Goal: Check status: Check status

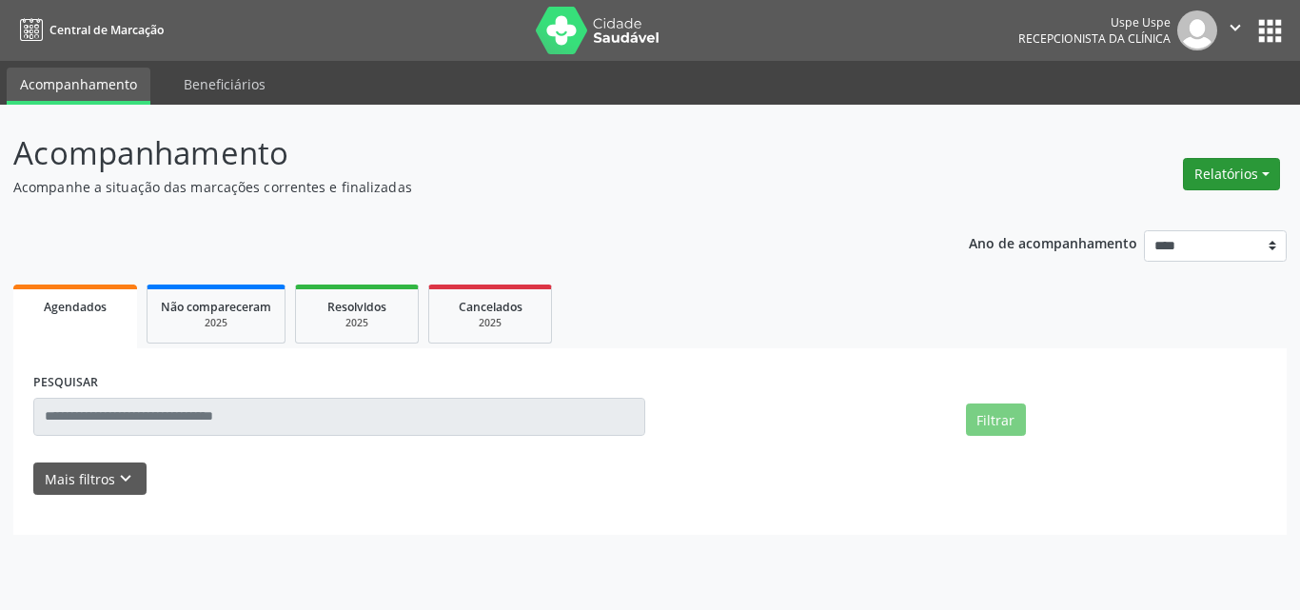
click at [1229, 172] on button "Relatórios" at bounding box center [1231, 174] width 97 height 32
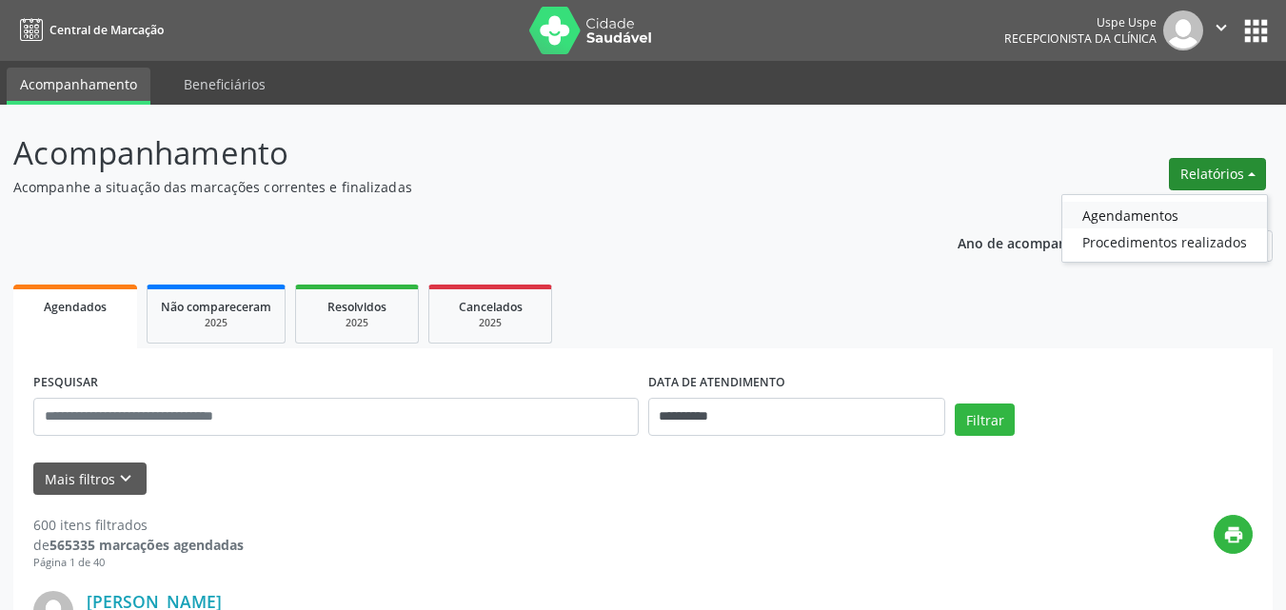
click at [1119, 216] on link "Agendamentos" at bounding box center [1164, 215] width 205 height 27
select select "*"
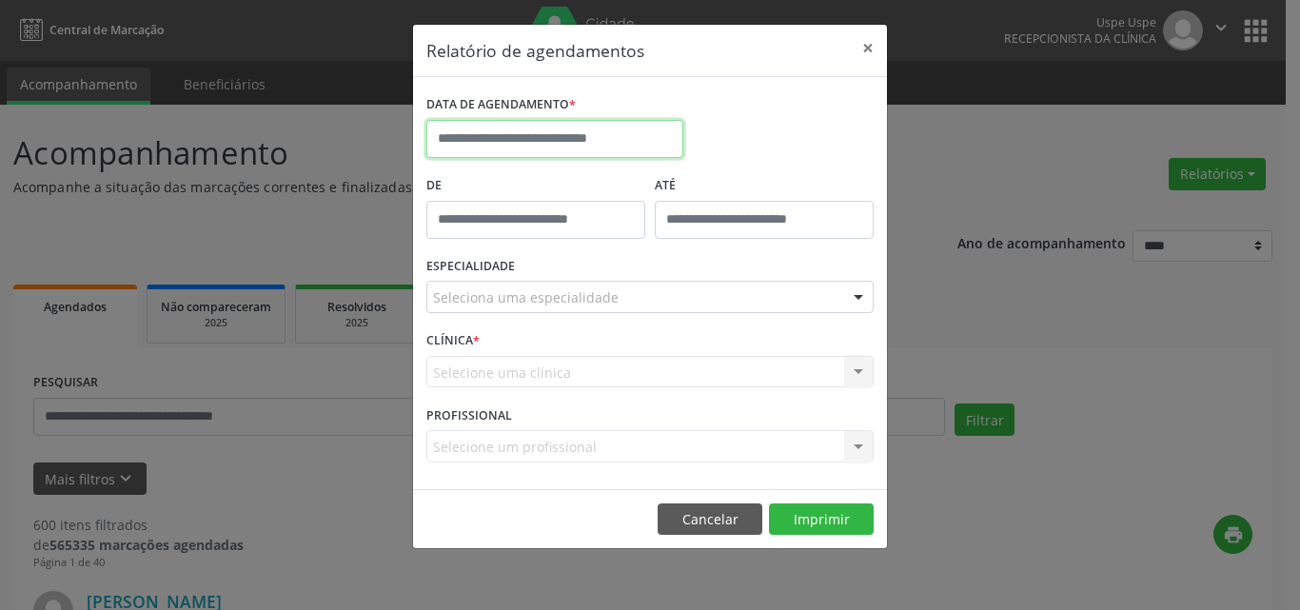
click at [446, 136] on input "text" at bounding box center [554, 139] width 257 height 38
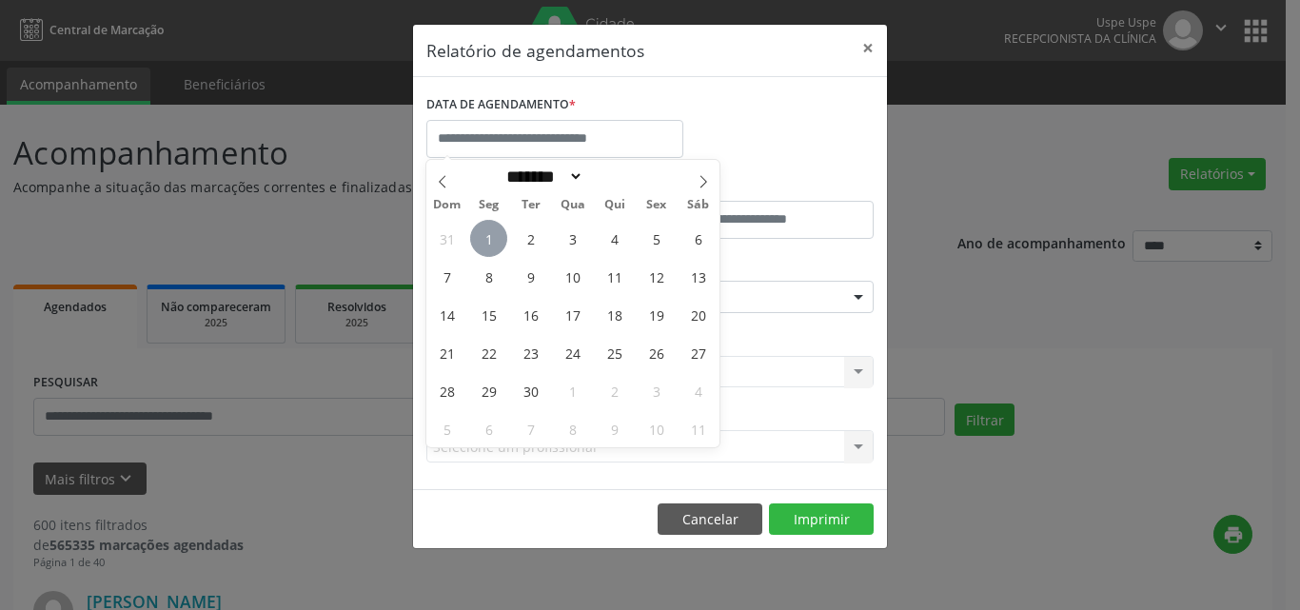
click at [491, 238] on span "1" at bounding box center [488, 238] width 37 height 37
type input "**********"
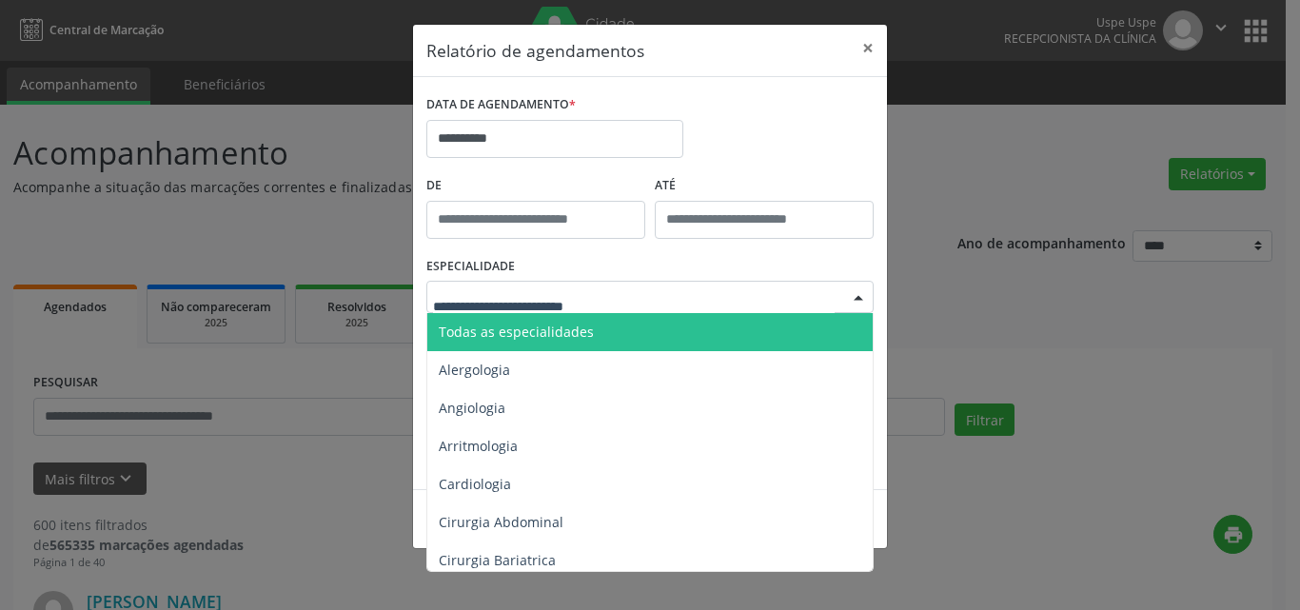
click at [455, 330] on span "Todas as especialidades" at bounding box center [516, 332] width 155 height 18
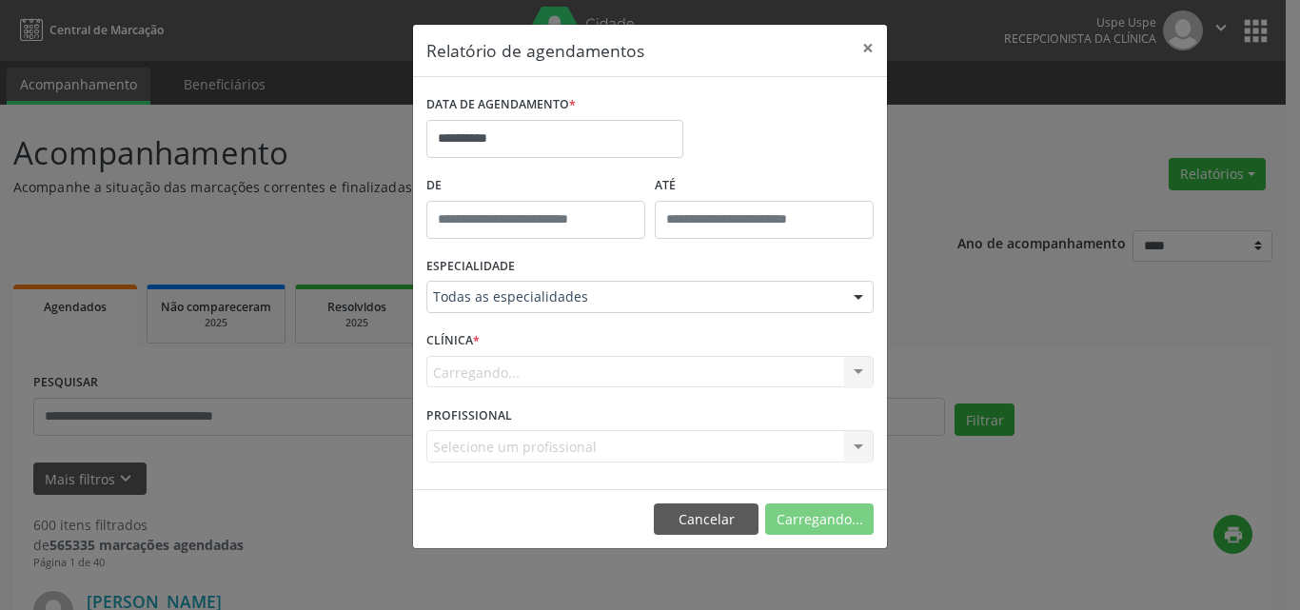
click at [442, 373] on div "Carregando... Nenhum resultado encontrado para: " " Não há nenhuma opção para s…" at bounding box center [649, 372] width 447 height 32
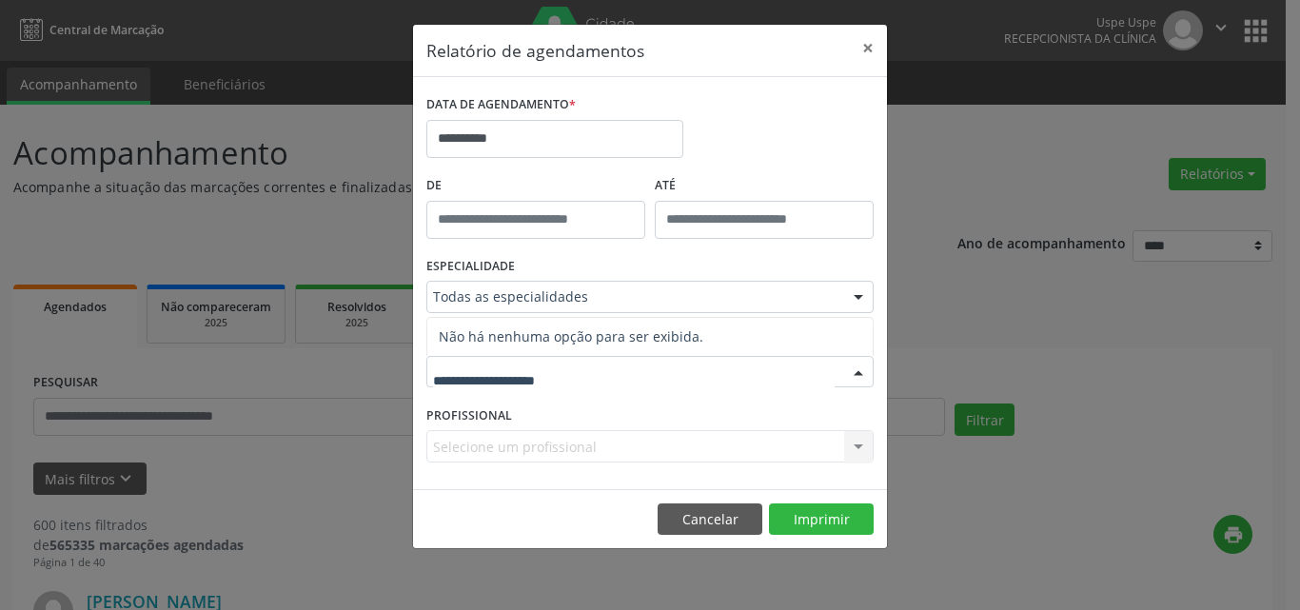
click at [439, 382] on input "text" at bounding box center [634, 382] width 402 height 38
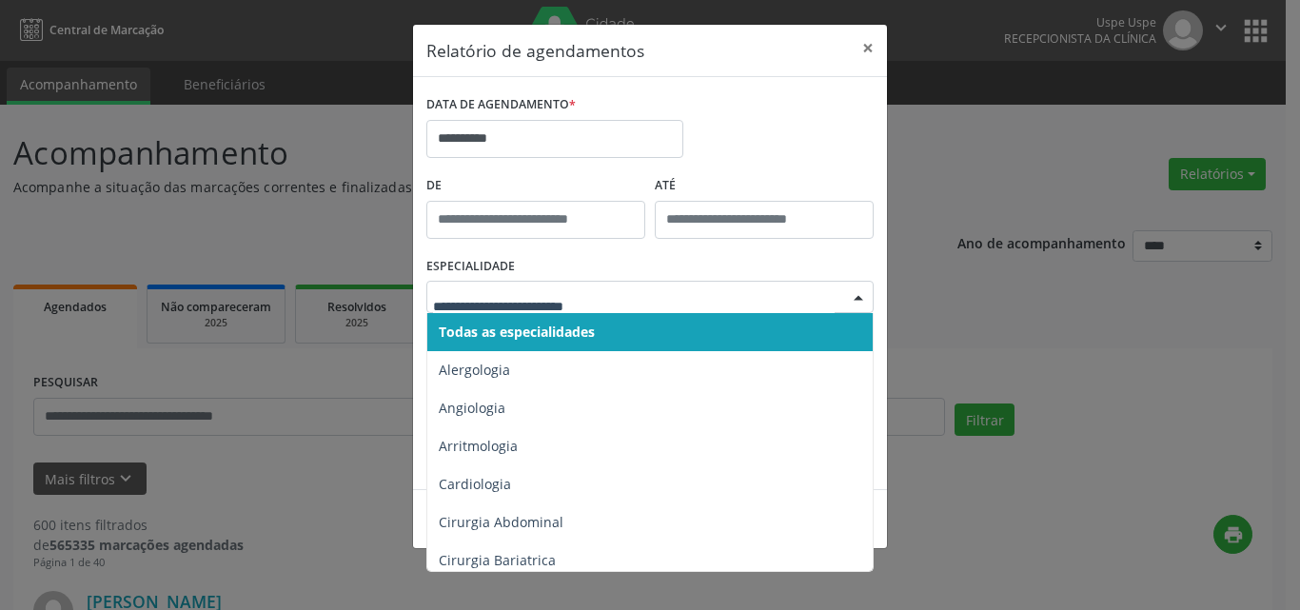
click at [471, 332] on span "Todas as especialidades" at bounding box center [517, 332] width 156 height 18
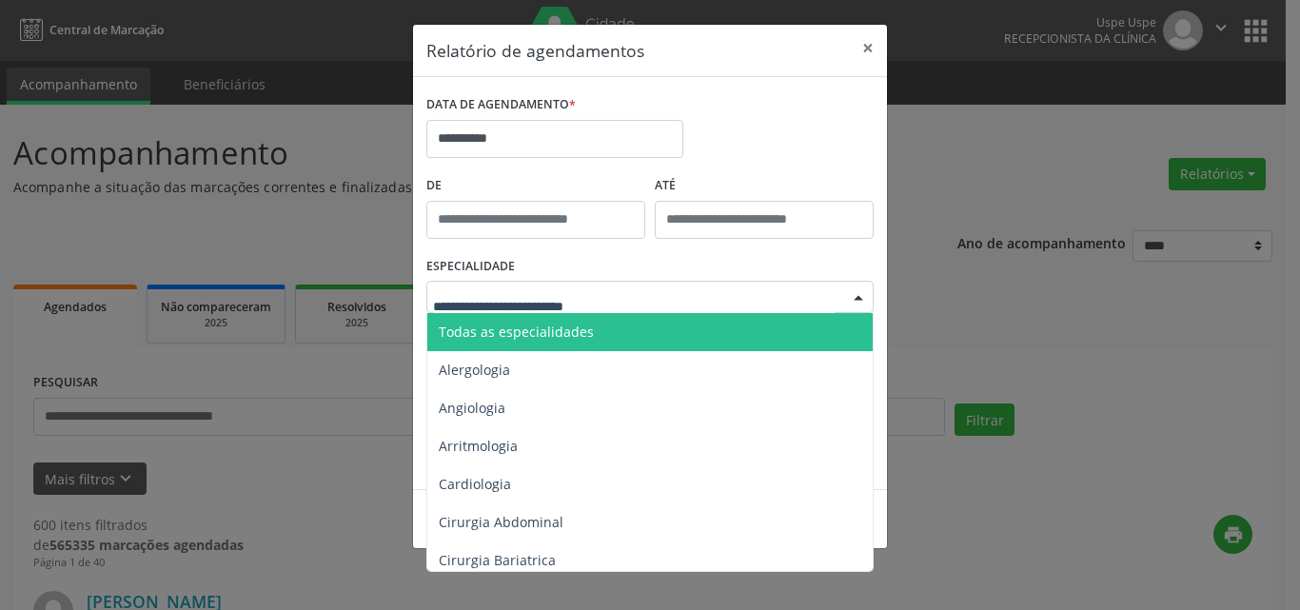
click at [497, 331] on span "Todas as especialidades" at bounding box center [516, 332] width 155 height 18
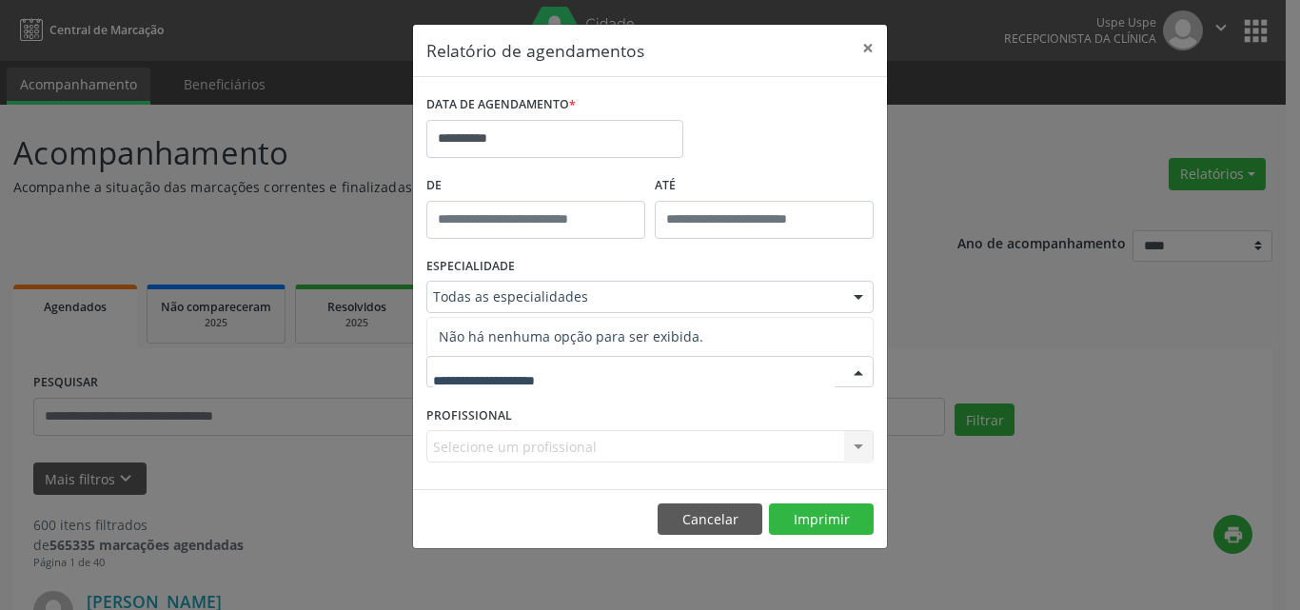
click at [453, 370] on input "text" at bounding box center [634, 382] width 402 height 38
click at [448, 384] on input "text" at bounding box center [634, 382] width 402 height 38
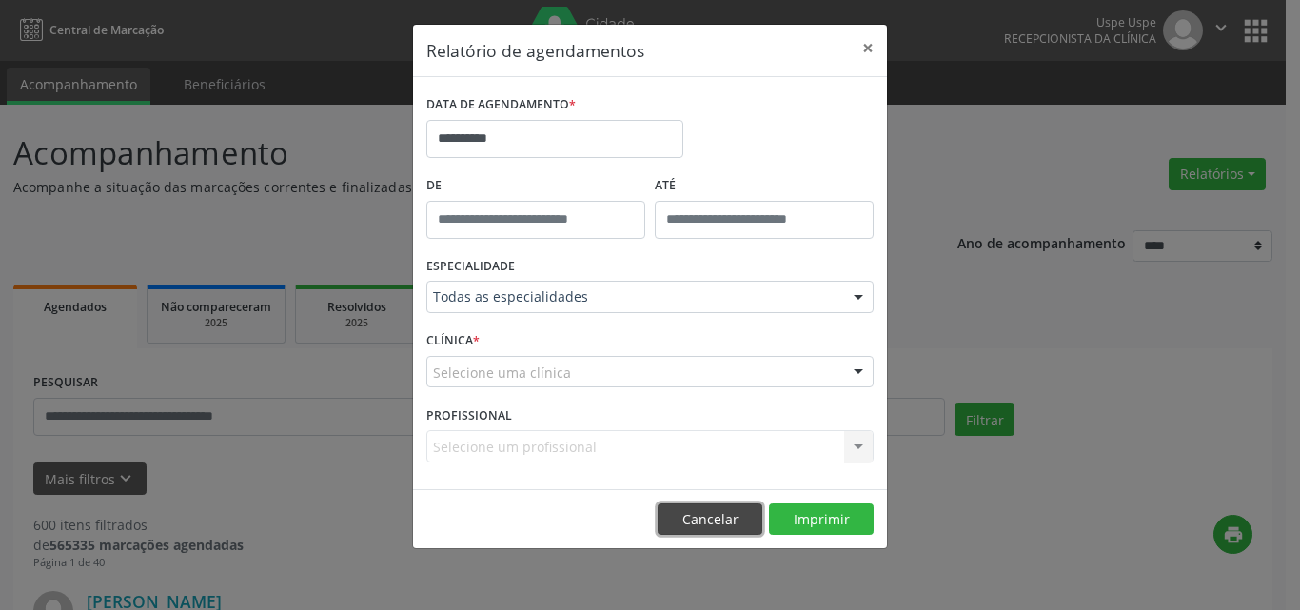
click at [713, 517] on button "Cancelar" at bounding box center [710, 520] width 105 height 32
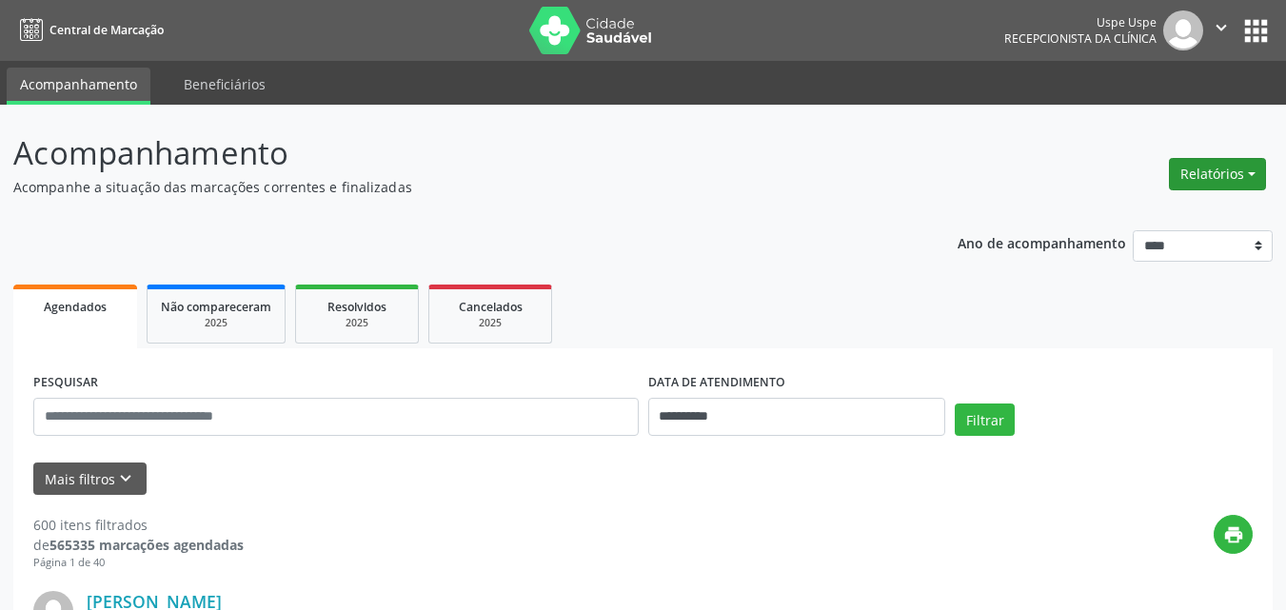
click at [1185, 171] on button "Relatórios" at bounding box center [1217, 174] width 97 height 32
click at [1109, 213] on link "Agendamentos" at bounding box center [1164, 215] width 205 height 27
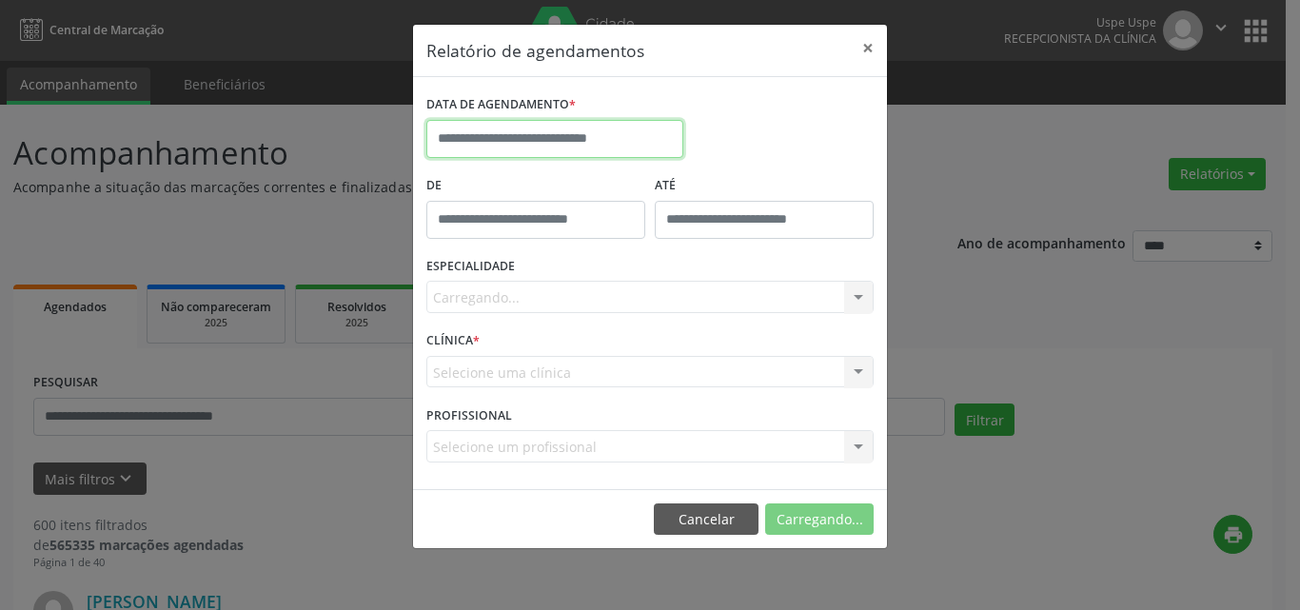
click at [466, 133] on input "text" at bounding box center [554, 139] width 257 height 38
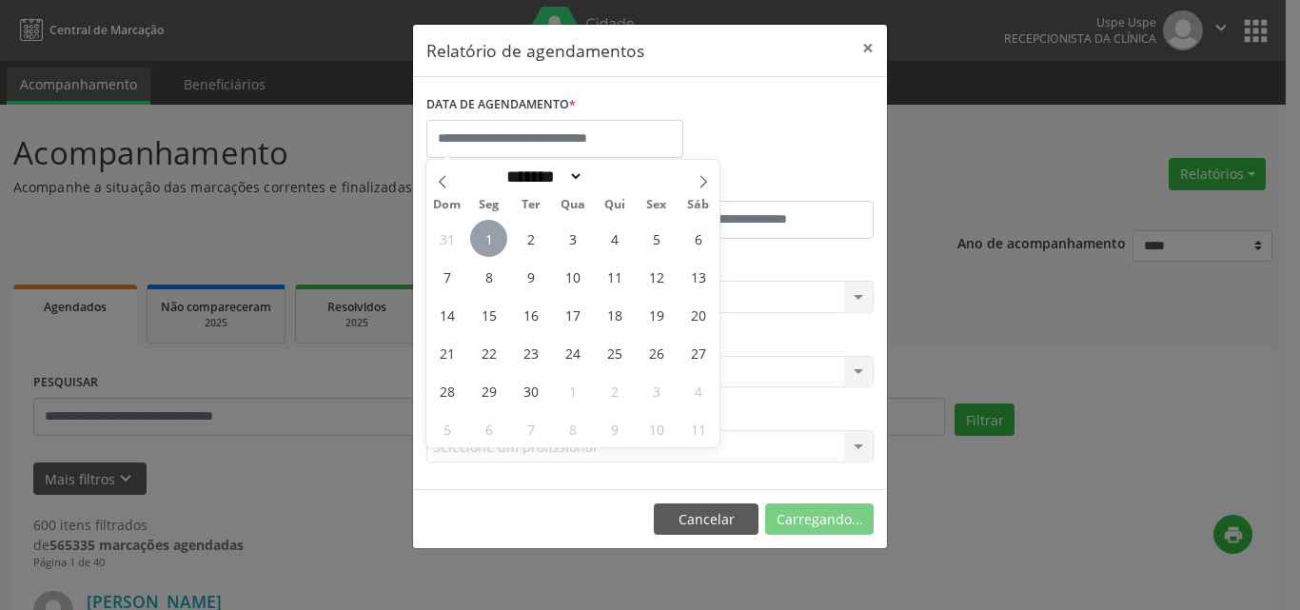
click at [491, 239] on span "1" at bounding box center [488, 238] width 37 height 37
type input "**********"
click at [490, 239] on span "1" at bounding box center [488, 238] width 37 height 37
click at [490, 239] on div "De" at bounding box center [536, 211] width 228 height 81
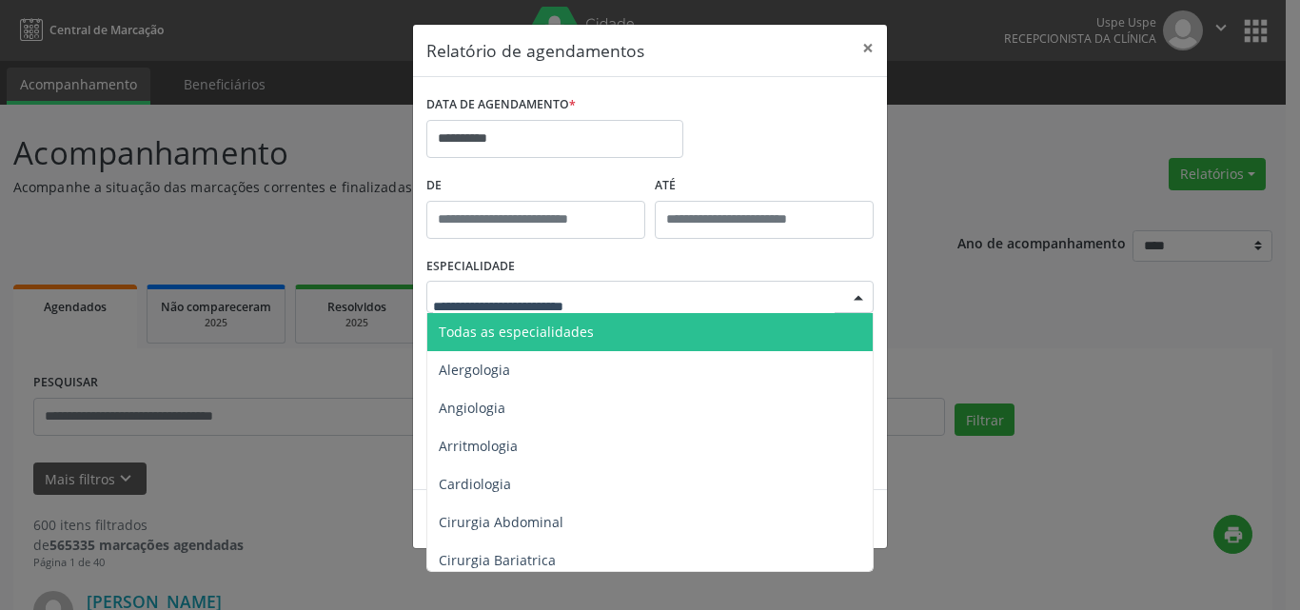
click at [456, 332] on span "Todas as especialidades" at bounding box center [516, 332] width 155 height 18
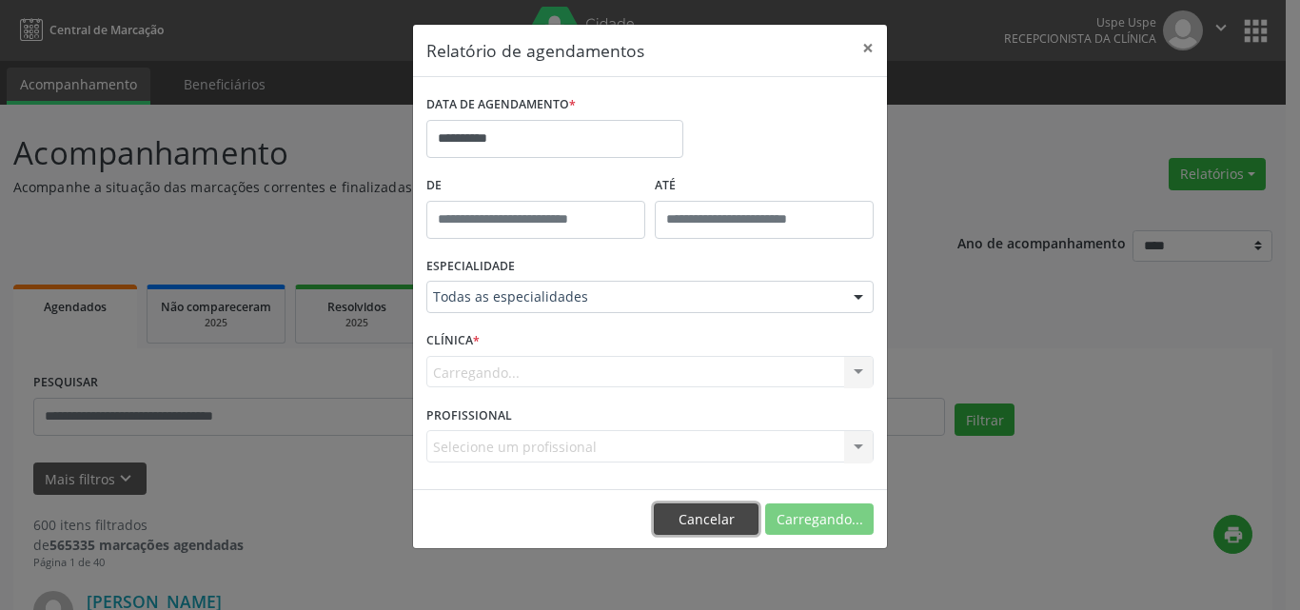
click at [692, 513] on button "Cancelar" at bounding box center [706, 520] width 105 height 32
